Goal: Information Seeking & Learning: Check status

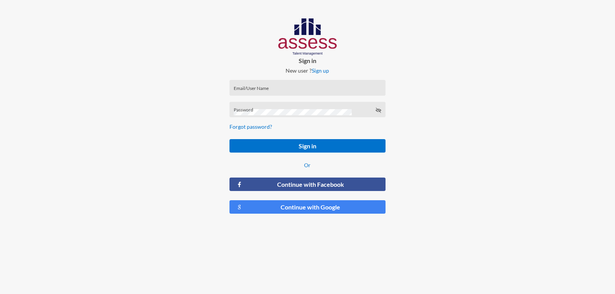
click at [287, 92] on input "Email/User Name" at bounding box center [308, 90] width 148 height 6
type input "a1234"
click at [291, 107] on div "Password" at bounding box center [308, 112] width 148 height 12
click at [230, 139] on button "Sign in" at bounding box center [308, 145] width 156 height 13
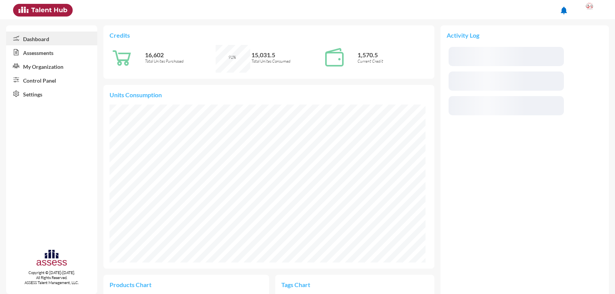
scroll to position [73, 146]
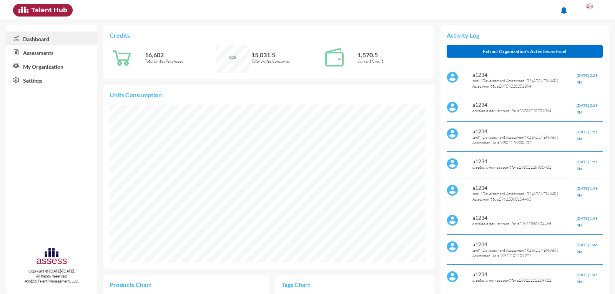
click at [33, 53] on link "Assessments" at bounding box center [51, 52] width 91 height 14
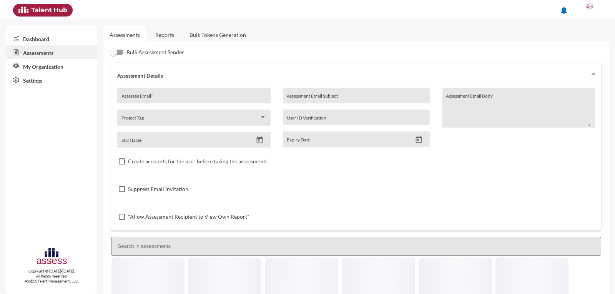
click at [158, 36] on link "Reports" at bounding box center [164, 34] width 31 height 19
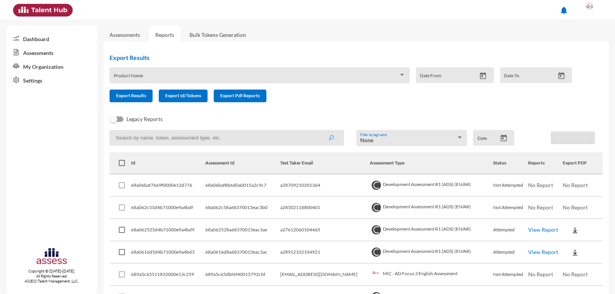
click at [534, 227] on link "View Report" at bounding box center [544, 230] width 30 height 7
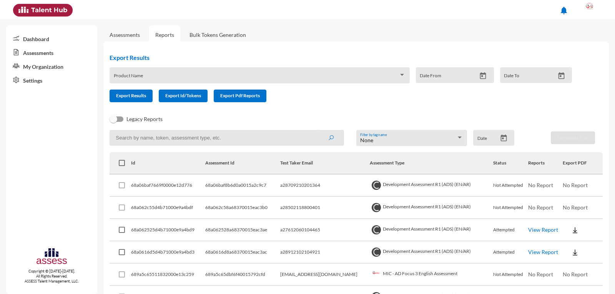
click at [529, 232] on link "View Report" at bounding box center [544, 230] width 30 height 7
click at [529, 231] on link "View Report" at bounding box center [544, 230] width 30 height 7
click at [530, 229] on link "View Report" at bounding box center [544, 230] width 30 height 7
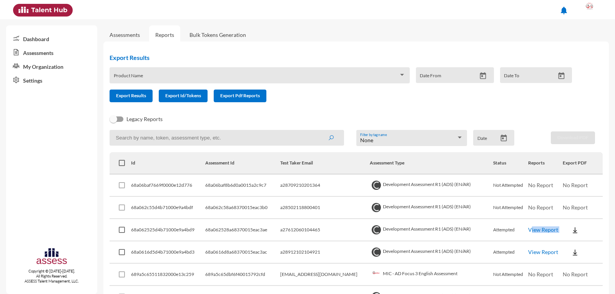
click at [530, 229] on link "View Report" at bounding box center [544, 230] width 30 height 7
click at [529, 246] on td "View Report" at bounding box center [546, 253] width 35 height 22
click at [572, 228] on img at bounding box center [576, 231] width 8 height 8
click at [575, 175] on button "OCM / EN" at bounding box center [586, 172] width 59 height 15
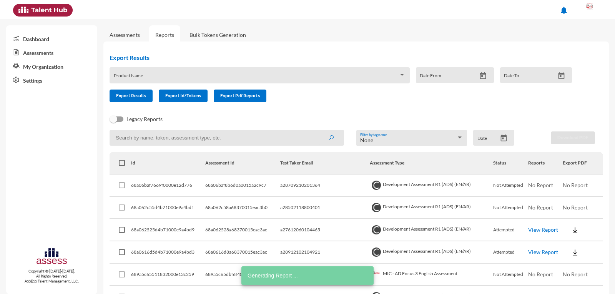
click at [572, 230] on img at bounding box center [576, 231] width 8 height 8
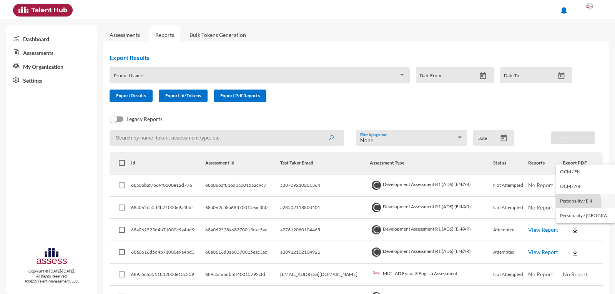
click at [578, 203] on button "Personality / EN" at bounding box center [586, 201] width 59 height 15
click at [572, 229] on img at bounding box center [576, 231] width 8 height 8
click at [571, 201] on button "Personality / EN" at bounding box center [586, 201] width 59 height 15
click at [572, 251] on img at bounding box center [576, 253] width 8 height 8
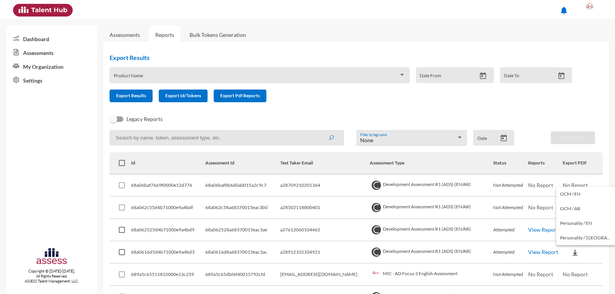
click at [569, 251] on div at bounding box center [307, 147] width 615 height 294
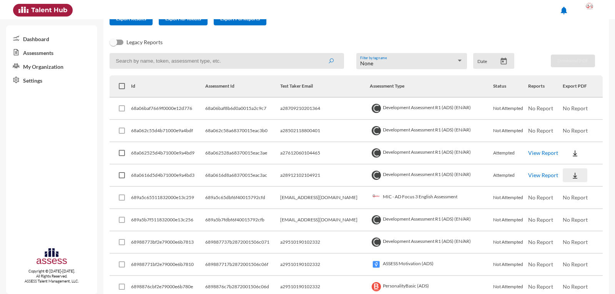
click at [572, 178] on img at bounding box center [576, 176] width 8 height 8
click at [567, 189] on button "OCM / EN" at bounding box center [586, 189] width 59 height 15
click at [572, 174] on img at bounding box center [576, 176] width 8 height 8
click at [574, 220] on button "Personality / EN" at bounding box center [586, 219] width 59 height 15
click at [529, 174] on link "View Report" at bounding box center [544, 175] width 30 height 7
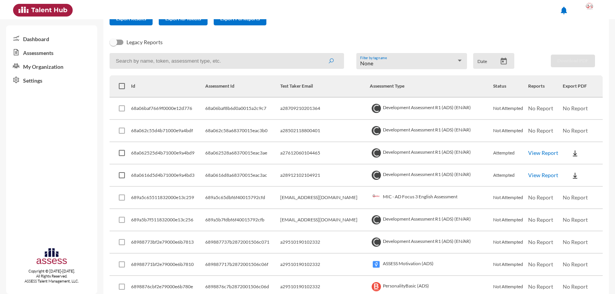
scroll to position [0, 0]
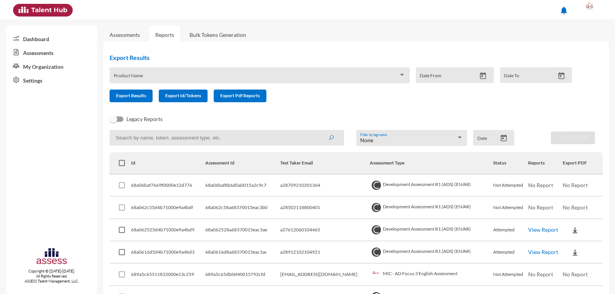
click at [537, 253] on link "View Report" at bounding box center [544, 252] width 30 height 7
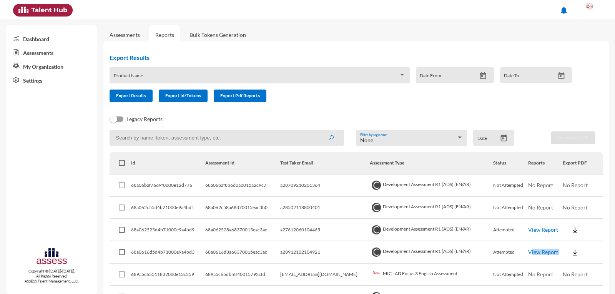
click at [537, 253] on link "View Report" at bounding box center [544, 252] width 30 height 7
click at [463, 249] on td "Development Assessment R1 (ADS) (EN/AR)" at bounding box center [431, 253] width 123 height 22
click at [573, 253] on button at bounding box center [575, 252] width 25 height 14
click at [570, 195] on button "OCM / EN" at bounding box center [586, 194] width 59 height 15
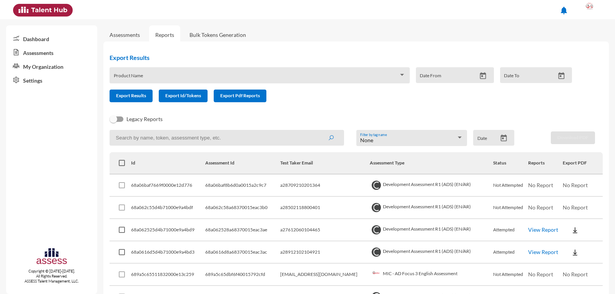
click at [572, 250] on img at bounding box center [576, 253] width 8 height 8
click at [573, 225] on button "Personality / EN" at bounding box center [586, 223] width 59 height 15
click at [532, 251] on link "View Report" at bounding box center [544, 252] width 30 height 7
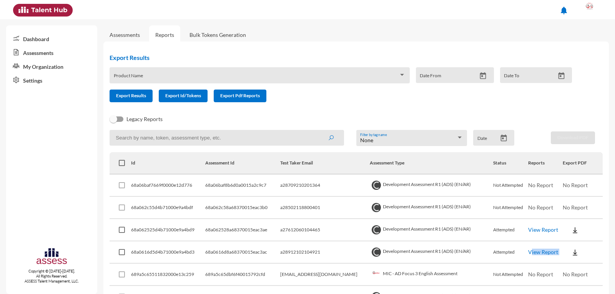
click at [532, 251] on link "View Report" at bounding box center [544, 252] width 30 height 7
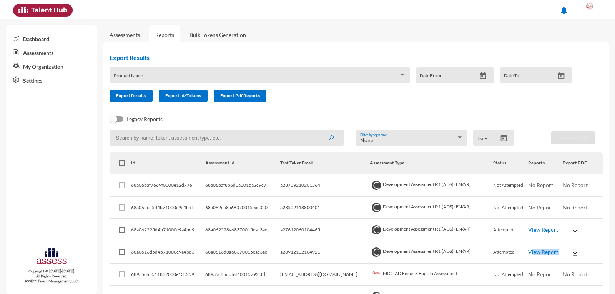
click at [532, 251] on link "View Report" at bounding box center [544, 252] width 30 height 7
click at [472, 243] on td "Development Assessment R1 (ADS) (EN/AR)" at bounding box center [431, 253] width 123 height 22
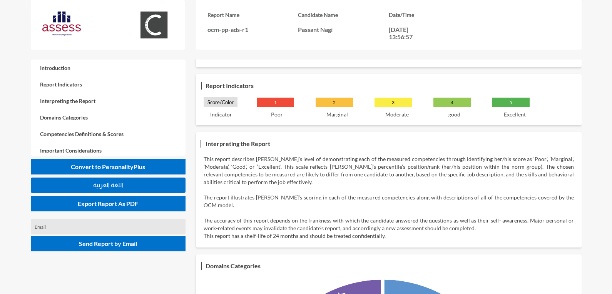
scroll to position [38, 0]
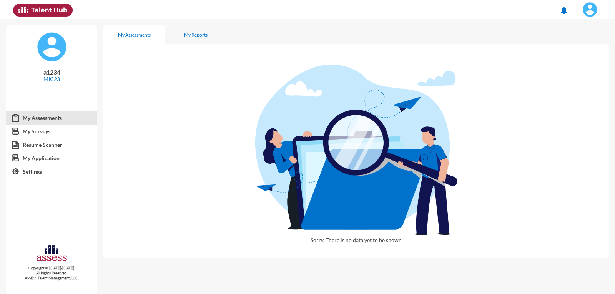
click at [599, 141] on div "Sorry, There is no data yet to be shown" at bounding box center [356, 151] width 506 height 214
click at [590, 10] on img at bounding box center [590, 9] width 15 height 15
click at [594, 43] on link "MIC23" at bounding box center [582, 41] width 40 height 15
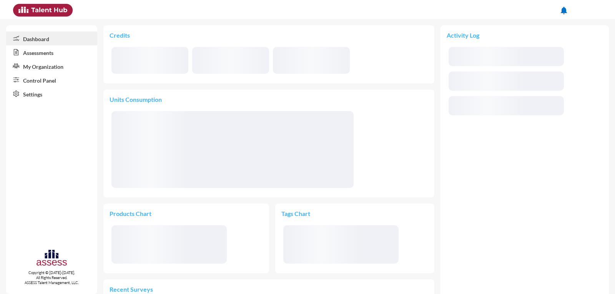
click at [36, 55] on link "Assessments" at bounding box center [51, 52] width 91 height 14
click at [44, 53] on link "Assessments" at bounding box center [51, 52] width 91 height 14
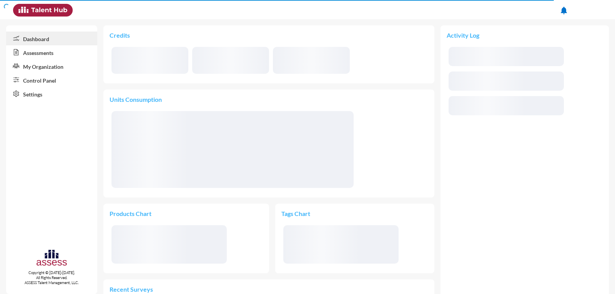
click at [37, 53] on link "Assessments" at bounding box center [51, 52] width 91 height 14
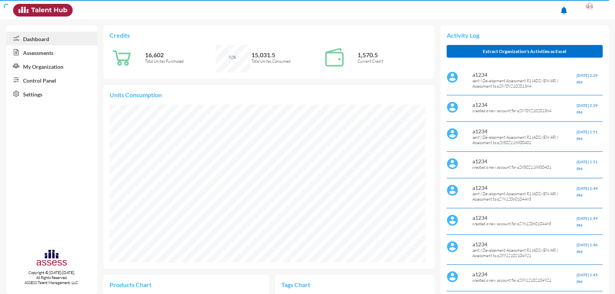
scroll to position [158, 316]
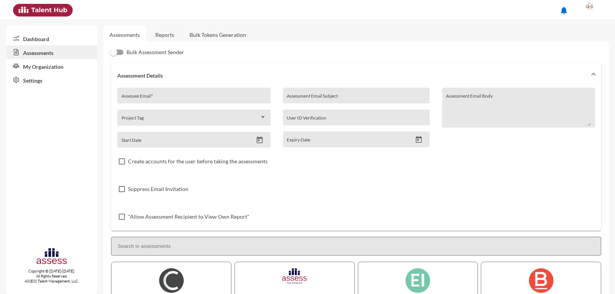
click at [166, 36] on link "Reports" at bounding box center [164, 34] width 31 height 19
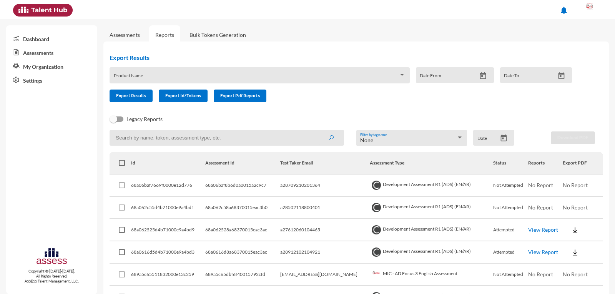
click at [533, 250] on link "View Report" at bounding box center [544, 252] width 30 height 7
click at [535, 250] on link "View Report" at bounding box center [544, 252] width 30 height 7
click at [514, 256] on td "Attempted" at bounding box center [511, 253] width 35 height 22
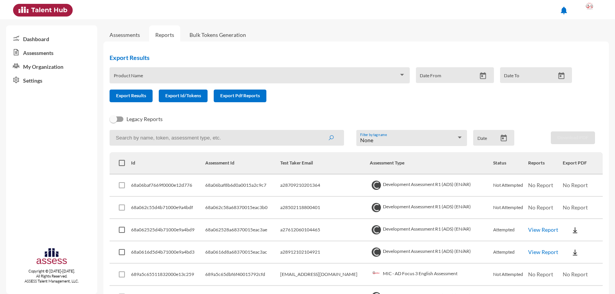
click at [459, 255] on td "Development Assessment R1 (ADS) (EN/AR)" at bounding box center [431, 253] width 123 height 22
click at [449, 255] on td "Development Assessment R1 (ADS) (EN/AR)" at bounding box center [431, 253] width 123 height 22
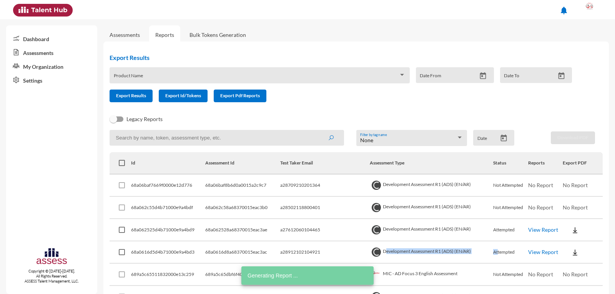
scroll to position [77, 0]
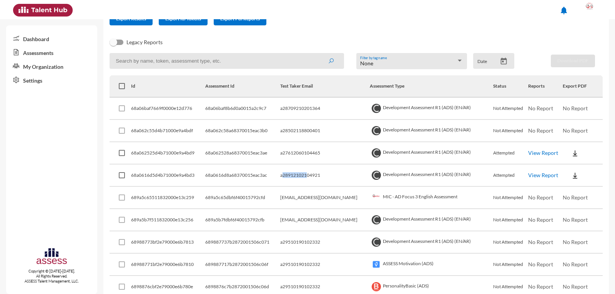
drag, startPoint x: 295, startPoint y: 173, endPoint x: 319, endPoint y: 175, distance: 23.5
click at [319, 175] on td "a28912102104921" at bounding box center [325, 176] width 90 height 22
click at [301, 175] on td "a28912102104921" at bounding box center [325, 176] width 90 height 22
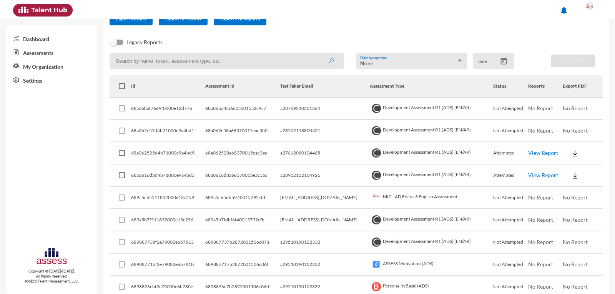
click at [306, 153] on td "a27612060104465" at bounding box center [325, 153] width 90 height 22
click at [337, 165] on td "a28912102104921" at bounding box center [325, 176] width 90 height 22
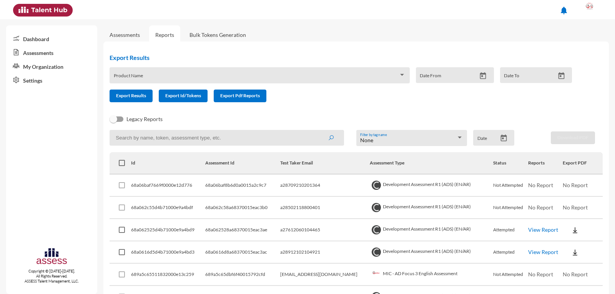
scroll to position [115, 0]
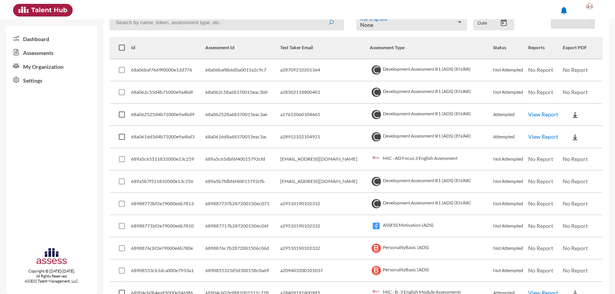
drag, startPoint x: 550, startPoint y: 109, endPoint x: 542, endPoint y: 109, distance: 7.7
click at [542, 109] on td "View Report" at bounding box center [546, 115] width 35 height 22
click at [537, 133] on td "View Report" at bounding box center [546, 137] width 35 height 22
click at [535, 135] on link "View Report" at bounding box center [544, 136] width 30 height 7
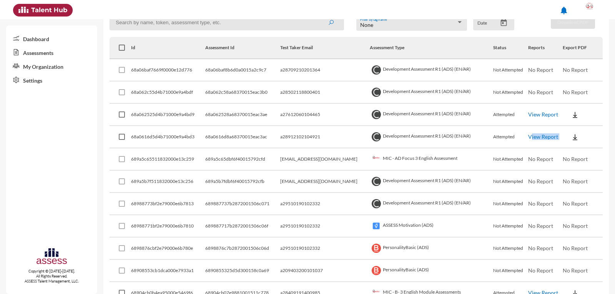
click at [535, 135] on link "View Report" at bounding box center [544, 136] width 30 height 7
click at [511, 136] on td "Attempted" at bounding box center [511, 137] width 35 height 22
click at [464, 137] on td "Development Assessment R1 (ADS) (EN/AR)" at bounding box center [431, 137] width 123 height 22
drag, startPoint x: 374, startPoint y: 135, endPoint x: 489, endPoint y: 132, distance: 114.7
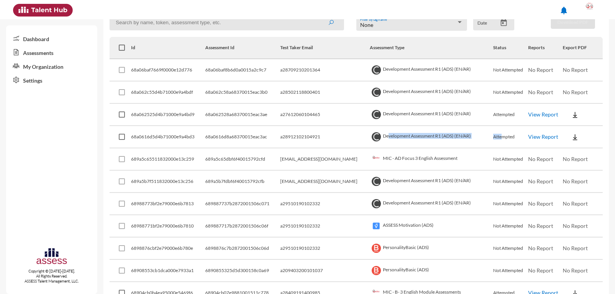
click at [489, 132] on tr "68a0616d5d4b71000e9a4bd3 68a0616d8a68370015eac3ac a28912102104921 Development A…" at bounding box center [357, 137] width 494 height 22
click at [471, 140] on td "Development Assessment R1 (ADS) (EN/AR)" at bounding box center [431, 137] width 123 height 22
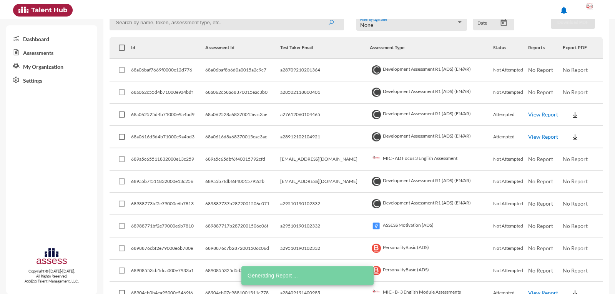
click at [397, 127] on td "Development Assessment R1 (ADS) (EN/AR)" at bounding box center [431, 137] width 123 height 22
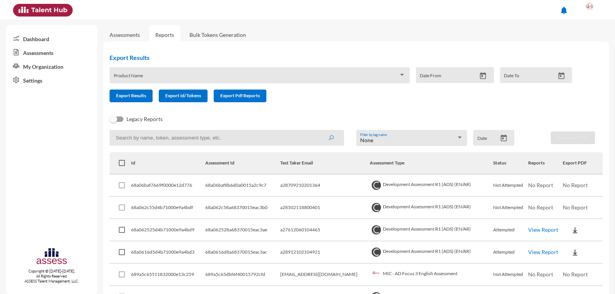
scroll to position [77, 0]
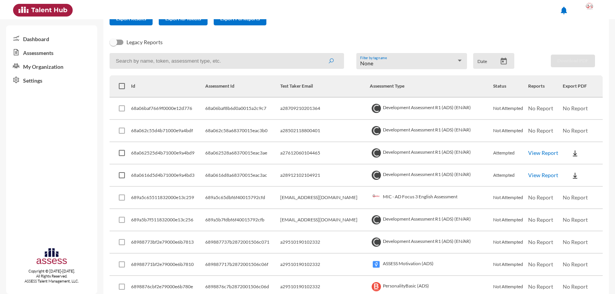
drag, startPoint x: 519, startPoint y: 155, endPoint x: 550, endPoint y: 170, distance: 34.4
click at [529, 182] on td "View Report" at bounding box center [546, 176] width 35 height 22
drag, startPoint x: 372, startPoint y: 173, endPoint x: 473, endPoint y: 175, distance: 100.4
click at [473, 175] on td "Development Assessment R1 (ADS) (EN/AR)" at bounding box center [431, 176] width 123 height 22
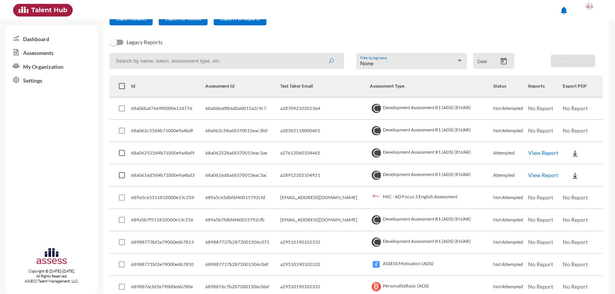
click at [426, 154] on td "Development Assessment R1 (ADS) (EN/AR)" at bounding box center [431, 153] width 123 height 22
drag, startPoint x: 371, startPoint y: 152, endPoint x: 460, endPoint y: 148, distance: 88.5
click at [460, 148] on td "Development Assessment R1 (ADS) (EN/AR)" at bounding box center [431, 153] width 123 height 22
click at [306, 115] on td "a28709210201364" at bounding box center [325, 109] width 90 height 22
